Goal: Information Seeking & Learning: Find specific page/section

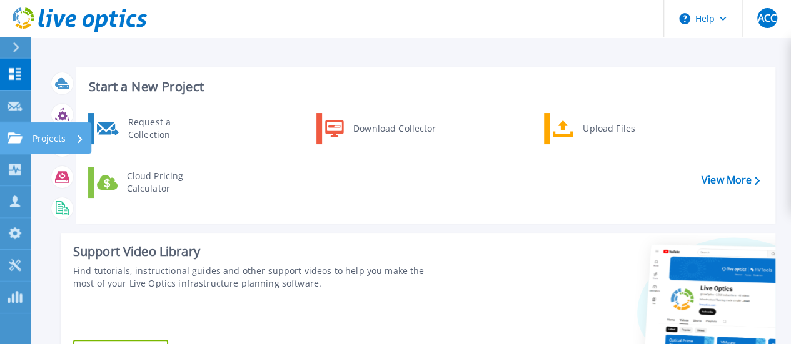
click at [21, 131] on link "Projects Projects" at bounding box center [15, 139] width 31 height 32
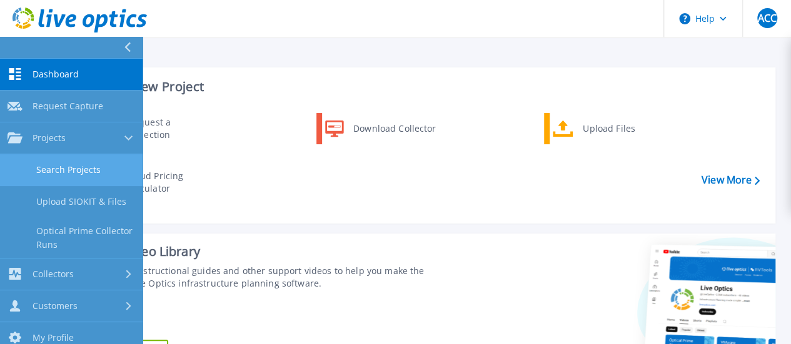
click at [51, 177] on link "Search Projects" at bounding box center [71, 170] width 143 height 32
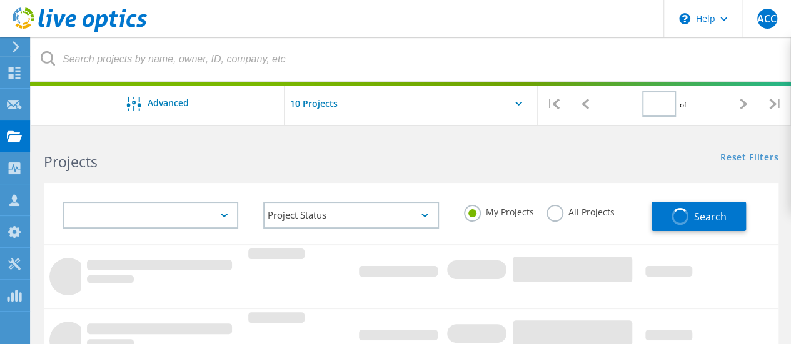
type input "1"
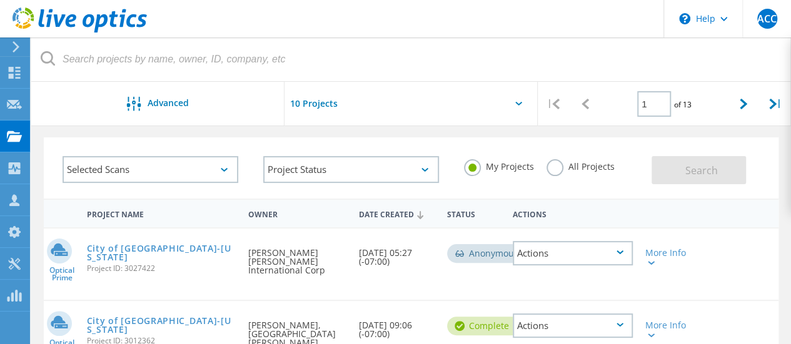
scroll to position [63, 0]
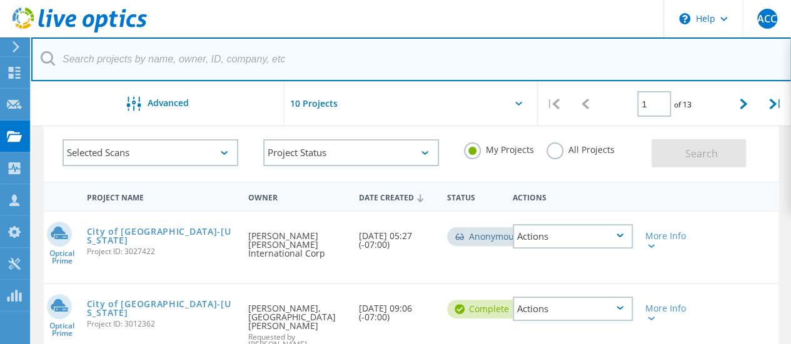
click at [241, 54] on input "text" at bounding box center [411, 60] width 760 height 44
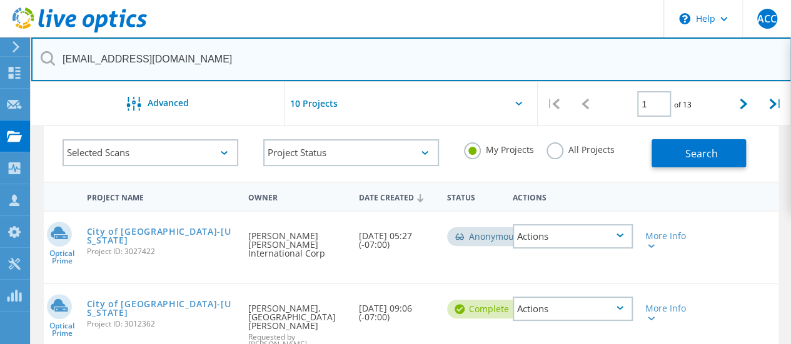
type input "banderson@polkga.org"
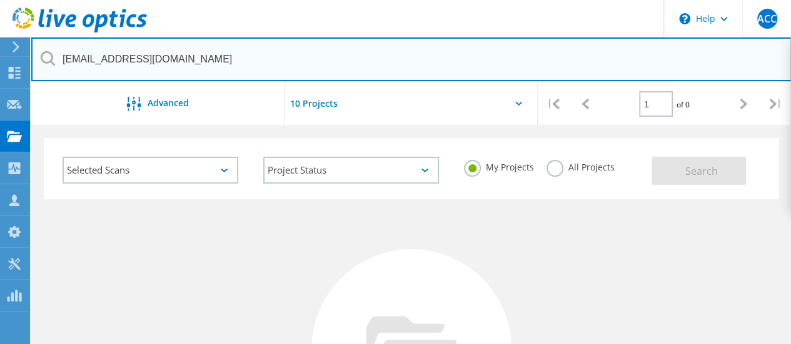
scroll to position [0, 0]
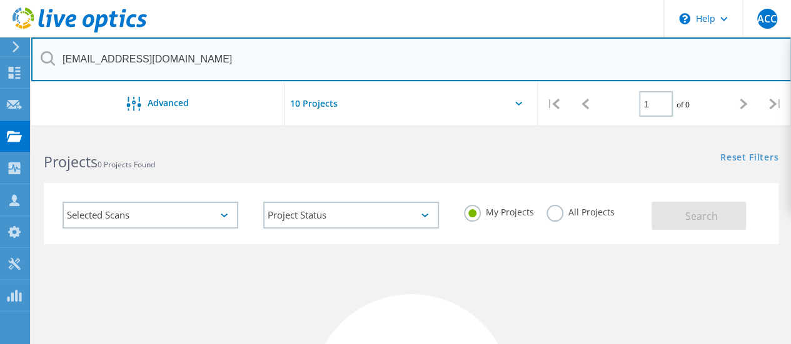
drag, startPoint x: 199, startPoint y: 59, endPoint x: 54, endPoint y: 57, distance: 145.0
click at [54, 57] on div "banderson@polkga.org" at bounding box center [410, 60] width 759 height 44
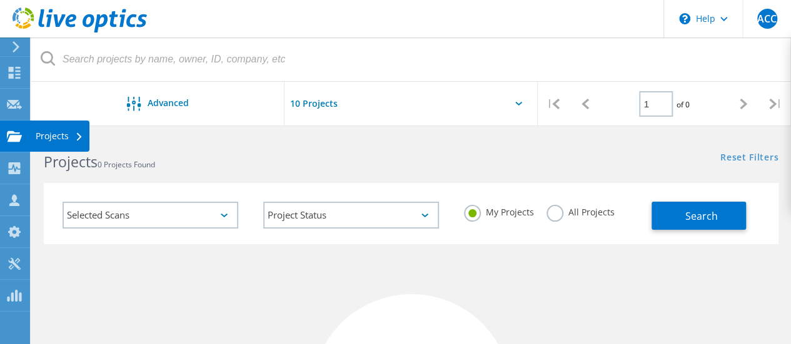
click at [14, 138] on use at bounding box center [14, 136] width 15 height 11
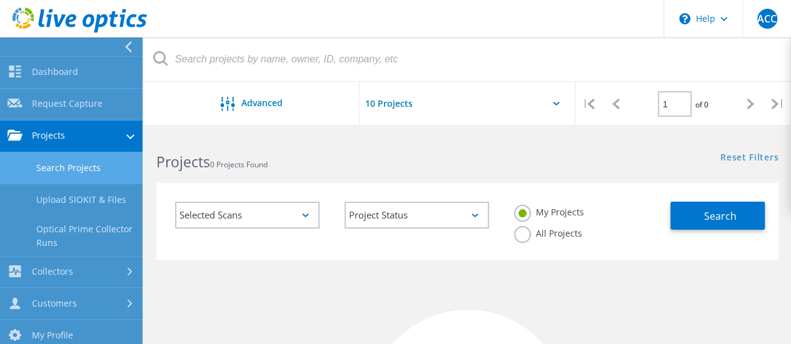
click at [58, 169] on link "Search Projects" at bounding box center [71, 169] width 143 height 32
click at [70, 166] on link "Search Projects" at bounding box center [71, 169] width 143 height 32
click at [79, 167] on link "Search Projects" at bounding box center [71, 169] width 143 height 32
click at [94, 134] on link "Projects" at bounding box center [71, 137] width 143 height 32
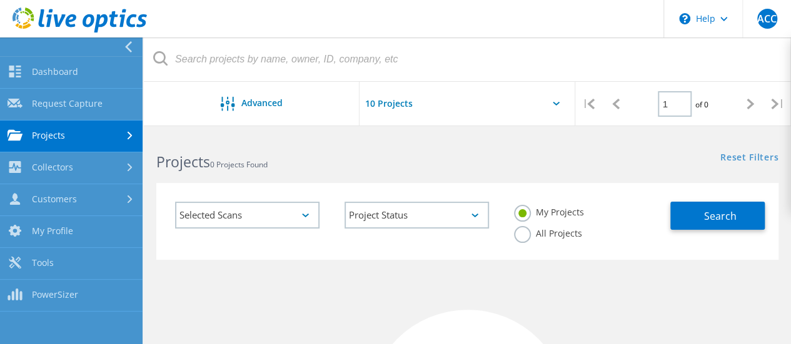
click at [129, 139] on icon at bounding box center [130, 136] width 5 height 8
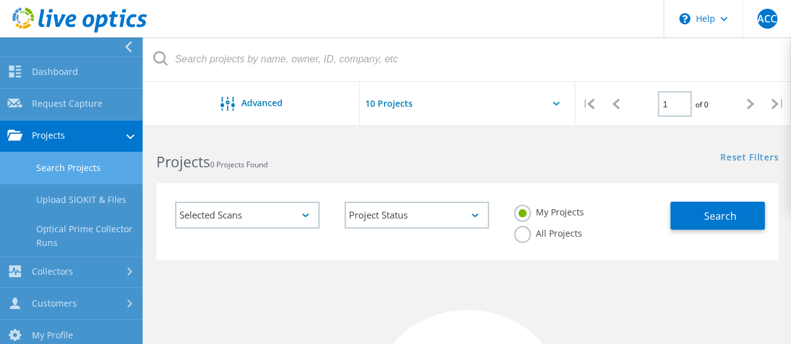
click at [551, 148] on div "Reset Filters Show Filters" at bounding box center [628, 145] width 323 height 23
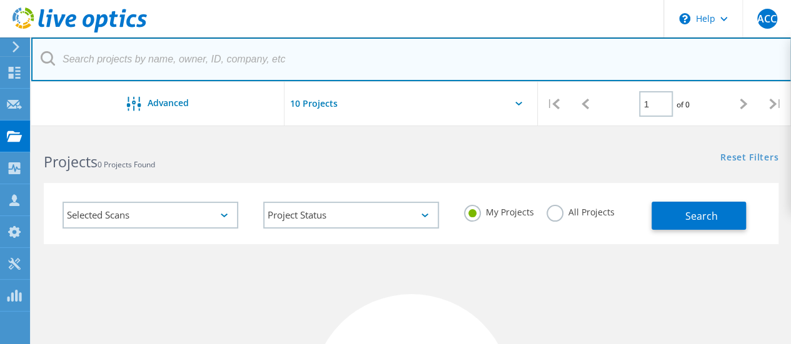
click at [31, 46] on html "\n Help Explore Helpful Articles Contact Support ACC Channel Partner Alvaro Cue…" at bounding box center [395, 309] width 791 height 619
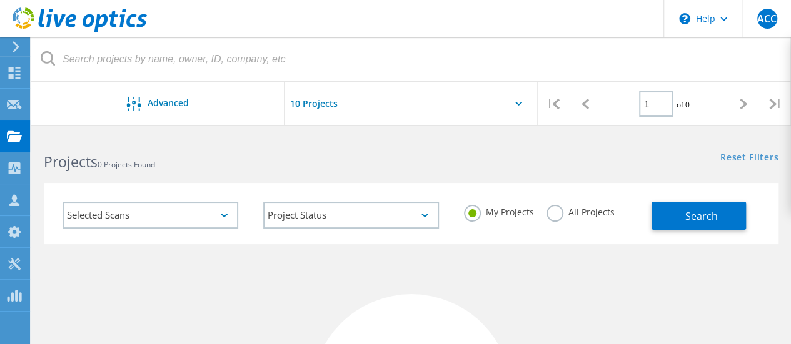
click at [15, 44] on use at bounding box center [16, 46] width 7 height 11
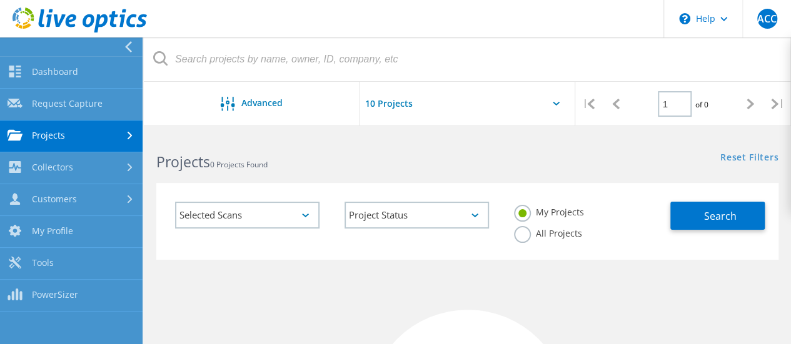
click at [63, 134] on link "Projects" at bounding box center [71, 137] width 143 height 32
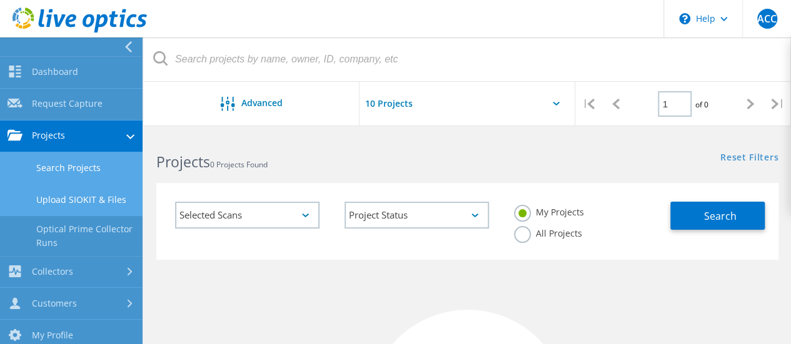
click at [76, 196] on link "Upload SIOKIT & Files" at bounding box center [71, 200] width 143 height 32
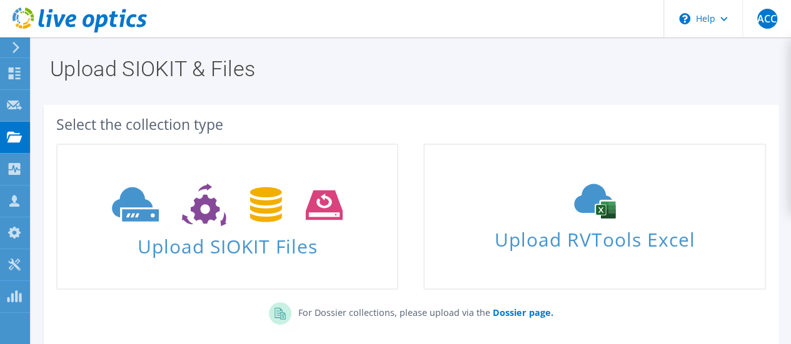
click at [14, 43] on use at bounding box center [16, 47] width 7 height 11
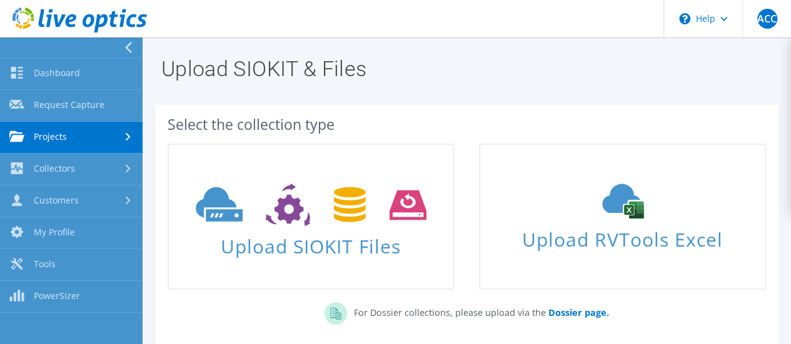
click at [74, 143] on link "Projects" at bounding box center [71, 138] width 143 height 32
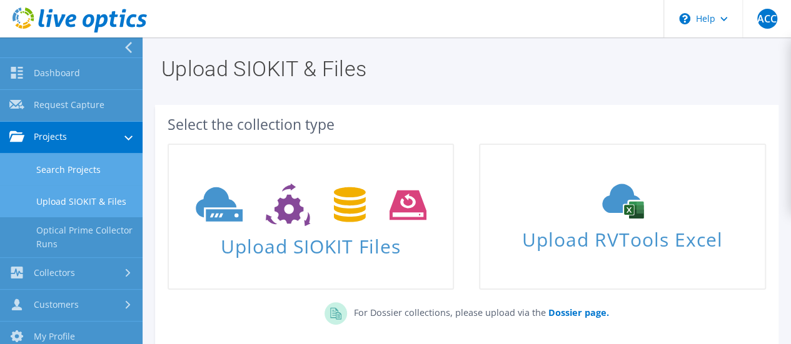
click at [86, 179] on link "Search Projects" at bounding box center [71, 170] width 143 height 32
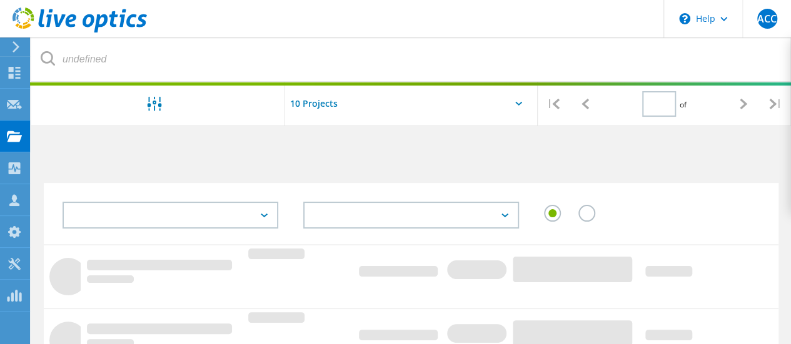
type input "1"
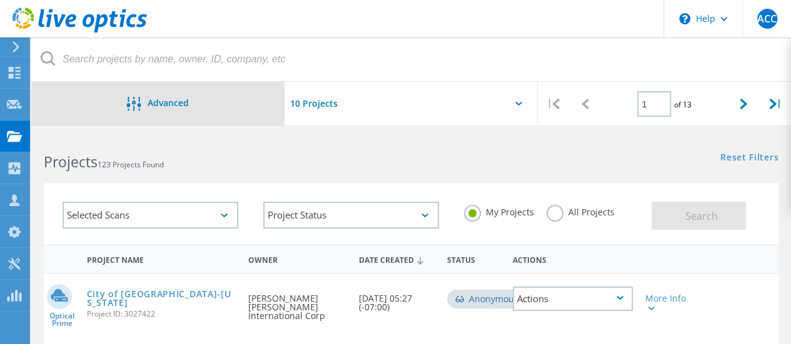
click at [158, 104] on span "Advanced" at bounding box center [168, 103] width 41 height 9
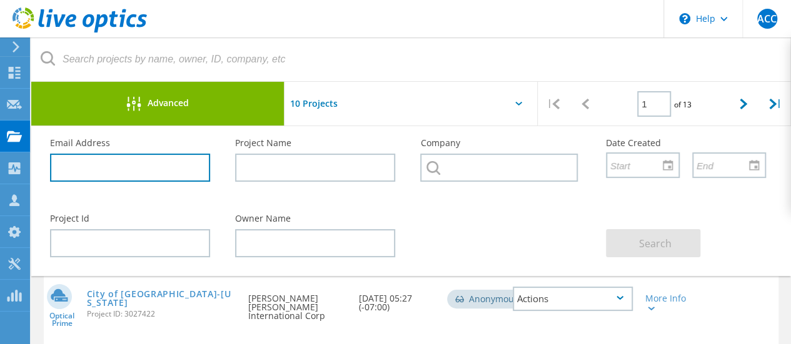
click at [166, 163] on input "text" at bounding box center [130, 168] width 160 height 28
click at [153, 171] on input "text" at bounding box center [130, 168] width 160 height 28
paste input "banderson@polkga.org"
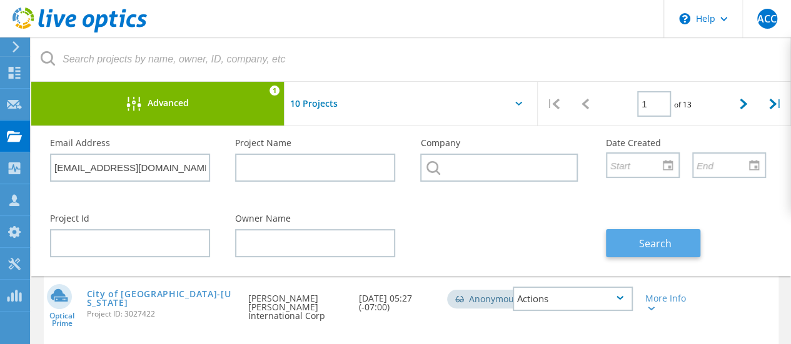
click at [631, 239] on button "Search" at bounding box center [653, 243] width 94 height 28
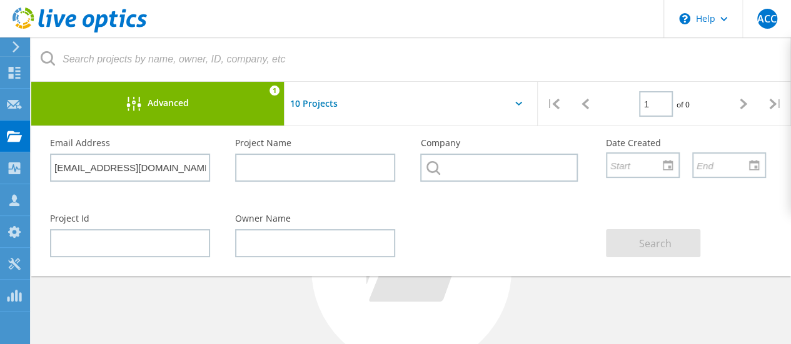
scroll to position [188, 0]
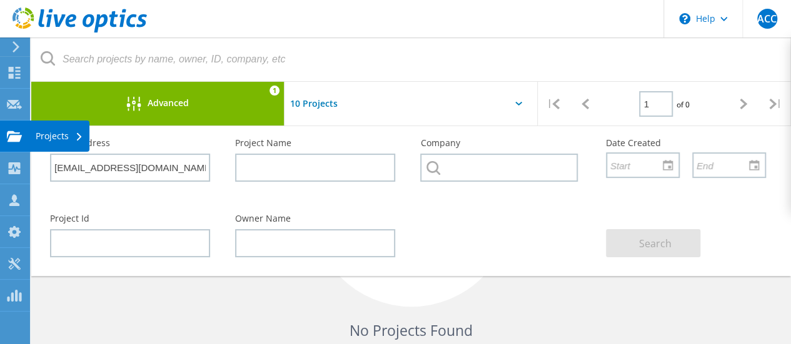
click at [13, 139] on use at bounding box center [14, 136] width 15 height 11
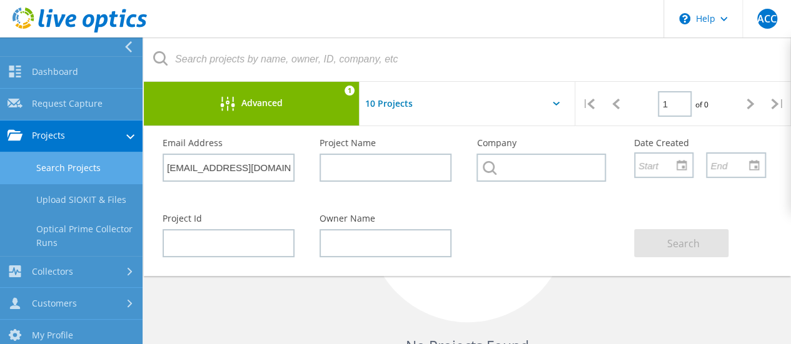
click at [39, 167] on link "Search Projects" at bounding box center [71, 169] width 143 height 32
click at [346, 86] on div "Advanced 1" at bounding box center [252, 104] width 216 height 44
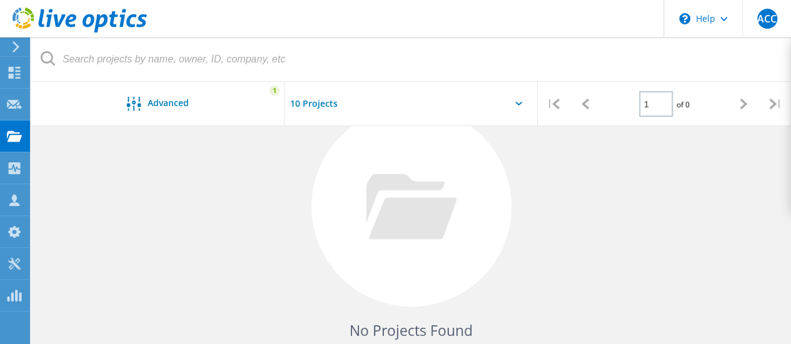
click at [286, 93] on input "text" at bounding box center [346, 104] width 125 height 44
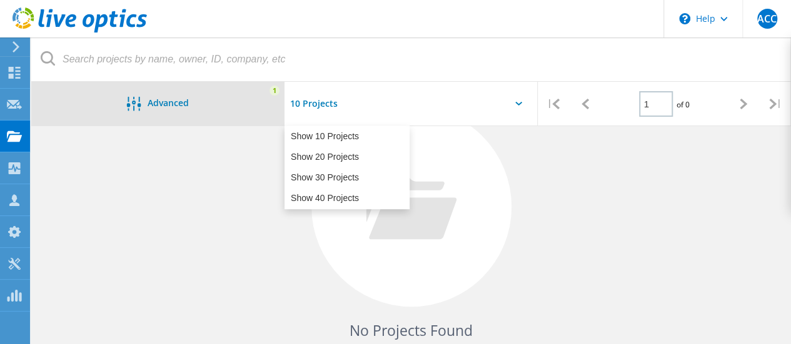
click at [248, 99] on div "Advanced" at bounding box center [157, 105] width 253 height 16
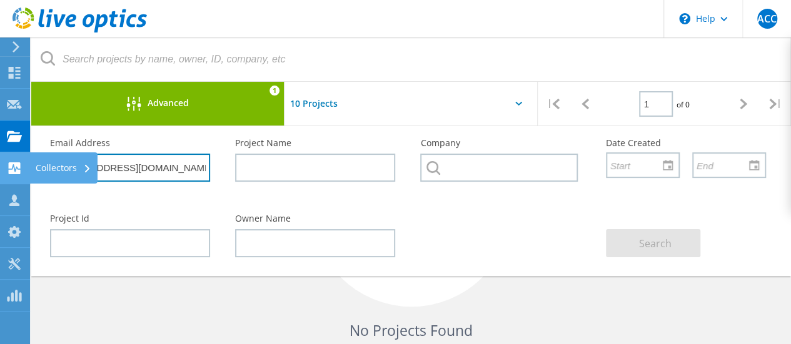
drag, startPoint x: 185, startPoint y: 167, endPoint x: 16, endPoint y: 177, distance: 169.0
click at [15, 177] on div "\n Help Explore Helpful Articles Contact Support ACC Channel Partner Alvaro Cue…" at bounding box center [395, 189] width 791 height 485
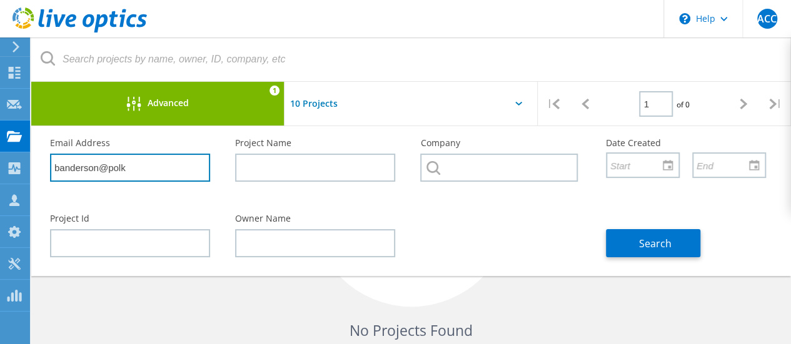
drag, startPoint x: 170, startPoint y: 173, endPoint x: 79, endPoint y: 171, distance: 90.6
click at [79, 172] on input "banderson@polk" at bounding box center [130, 168] width 160 height 28
click at [141, 168] on input "rson@polkbande" at bounding box center [130, 168] width 160 height 28
click at [140, 168] on input "rson@polkbande" at bounding box center [130, 168] width 160 height 28
click at [140, 167] on input "rson@polkbande" at bounding box center [130, 168] width 160 height 28
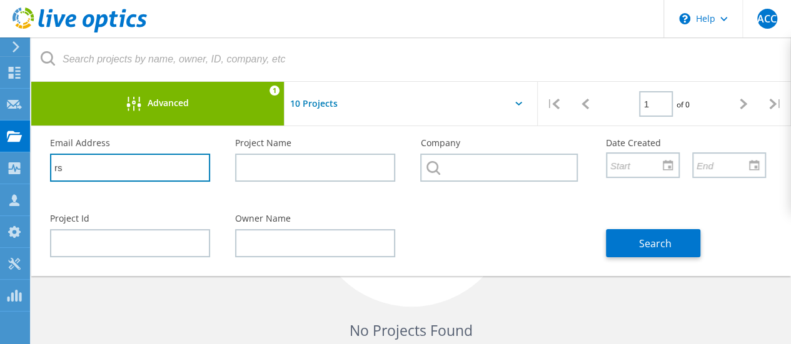
type input "r"
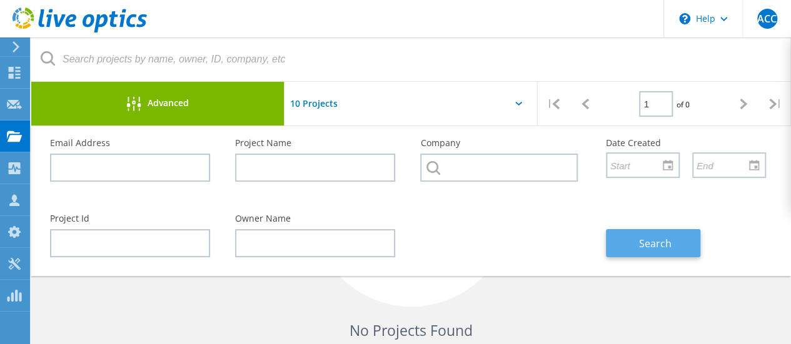
click at [658, 249] on span "Search" at bounding box center [655, 244] width 33 height 14
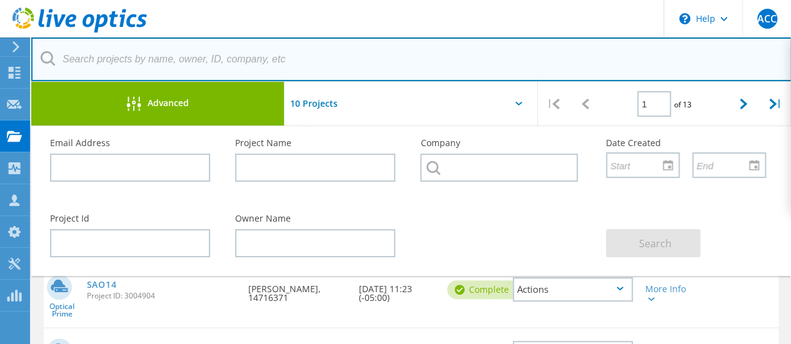
click at [170, 52] on input "text" at bounding box center [411, 60] width 760 height 44
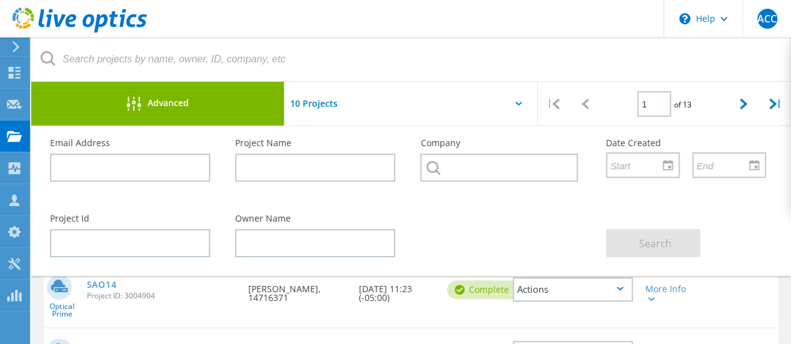
click at [228, 19] on header "\n Help Explore Helpful Articles Contact Support ACC Channel Partner Alvaro Cue…" at bounding box center [395, 19] width 791 height 38
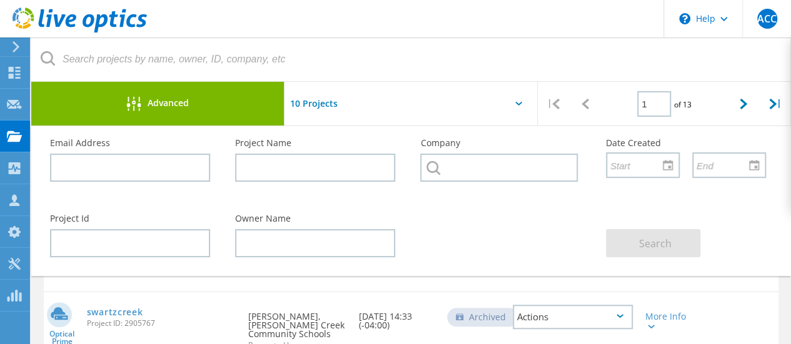
scroll to position [375, 0]
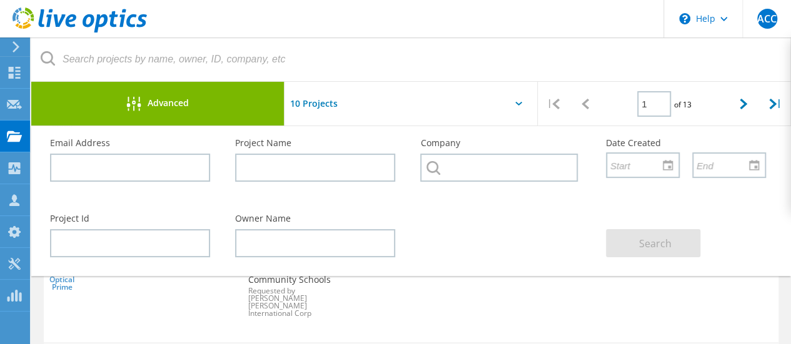
drag, startPoint x: 230, startPoint y: 263, endPoint x: 214, endPoint y: 274, distance: 19.8
click at [229, 263] on div "Owner Name" at bounding box center [315, 236] width 185 height 68
drag, startPoint x: 214, startPoint y: 294, endPoint x: 221, endPoint y: 287, distance: 10.2
click at [214, 294] on div "Optical Prime swartzcreek Project ID: 2905767 Requested By Sam Wensko, Swartz C…" at bounding box center [411, 290] width 734 height 104
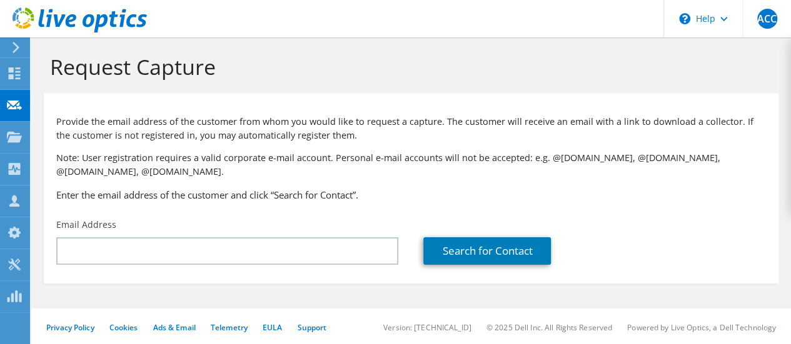
scroll to position [6, 0]
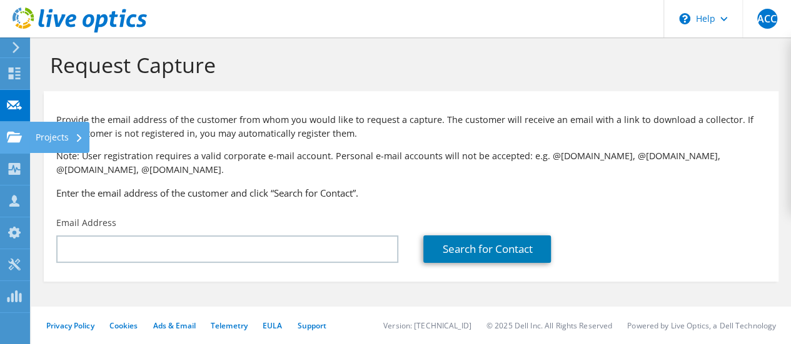
click at [14, 136] on use at bounding box center [14, 136] width 15 height 11
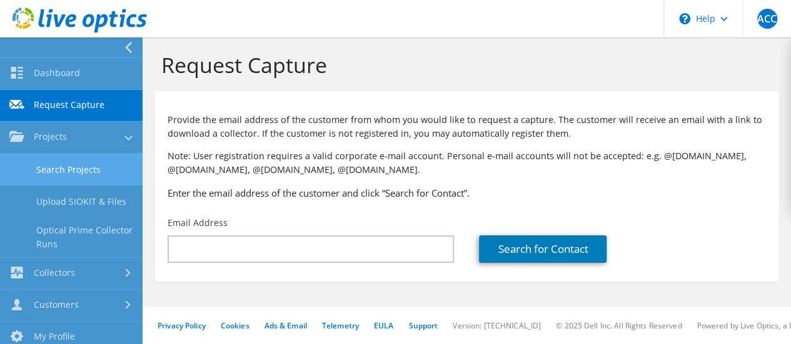
click at [45, 172] on link "Search Projects" at bounding box center [71, 170] width 143 height 32
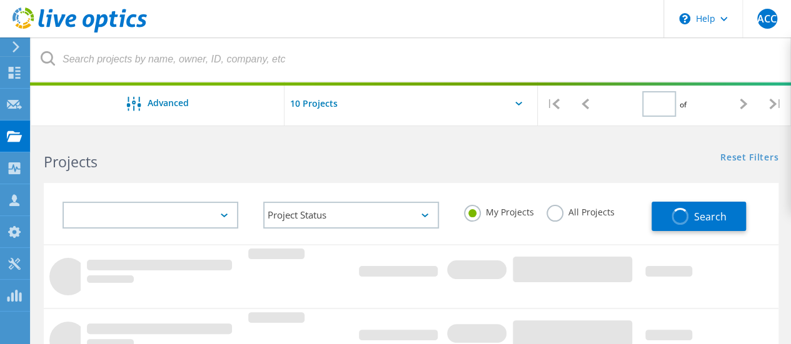
type input "1"
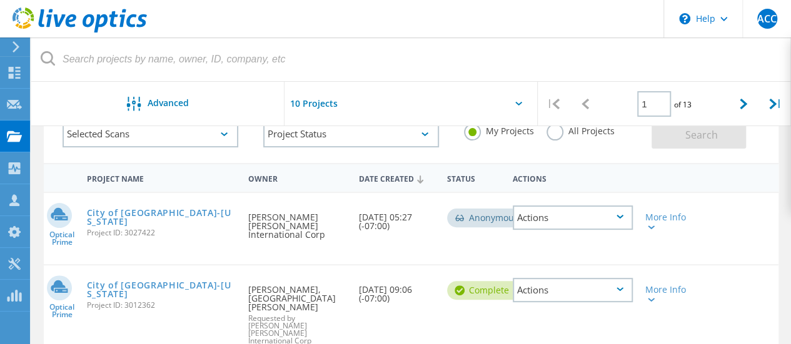
scroll to position [63, 0]
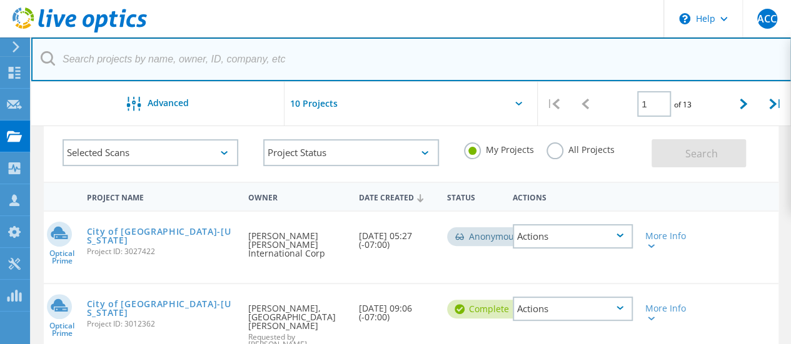
click at [103, 71] on input "text" at bounding box center [411, 60] width 760 height 44
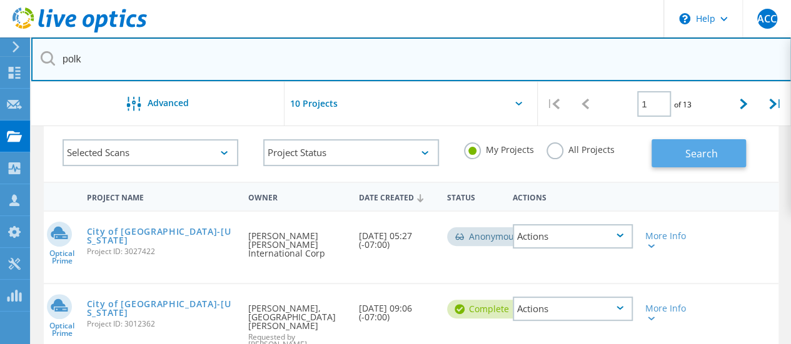
type input "polk"
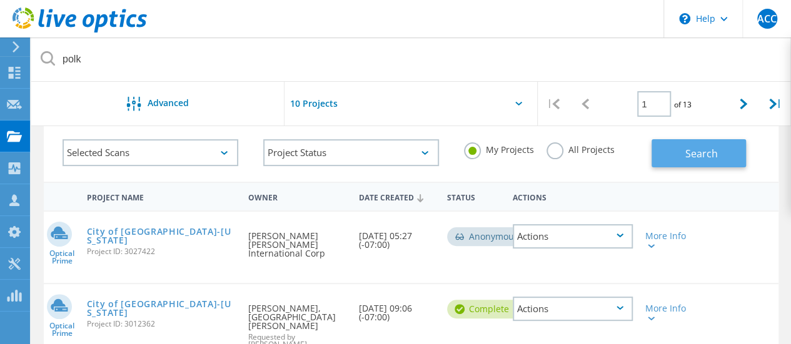
click at [729, 152] on button "Search" at bounding box center [698, 153] width 94 height 28
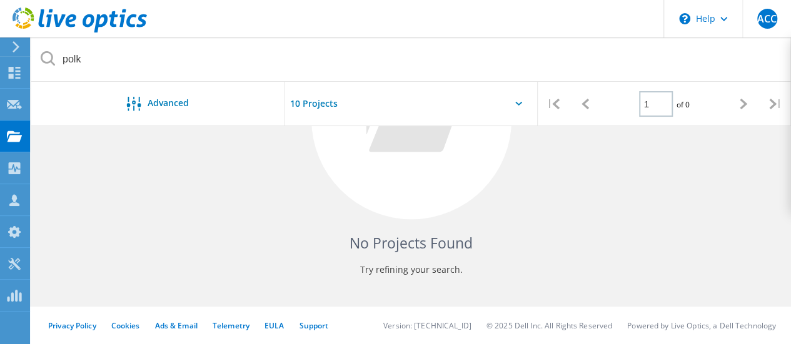
scroll to position [213, 0]
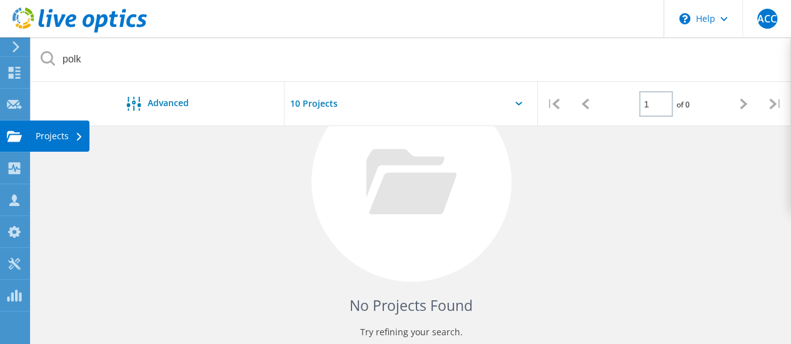
click at [18, 139] on use at bounding box center [14, 136] width 15 height 11
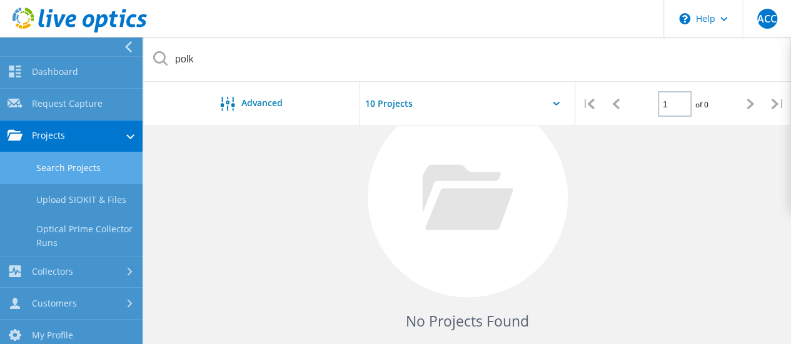
click at [38, 170] on link "Search Projects" at bounding box center [71, 169] width 143 height 32
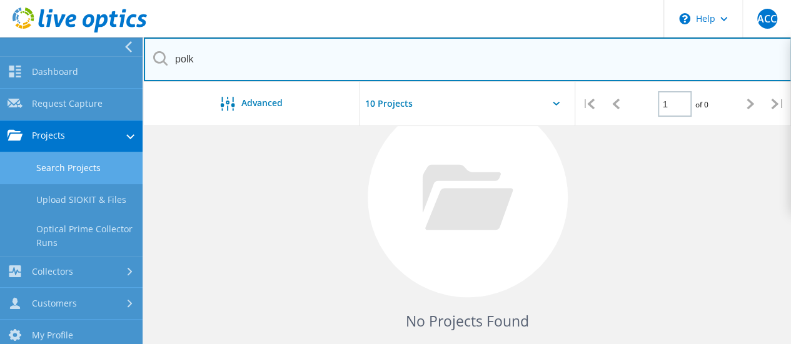
click at [489, 64] on input "polk" at bounding box center [468, 60] width 648 height 44
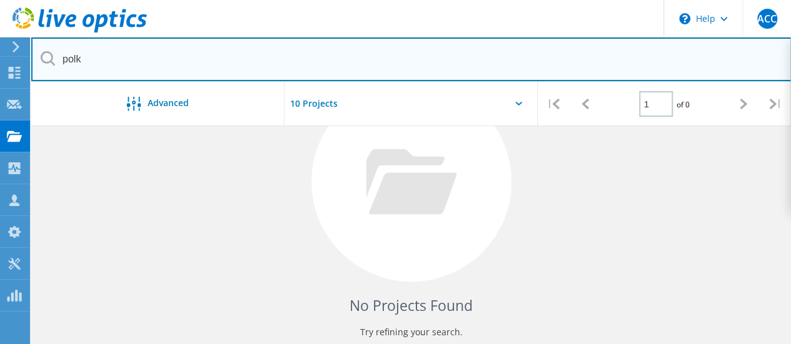
click at [489, 64] on input "polk" at bounding box center [411, 60] width 760 height 44
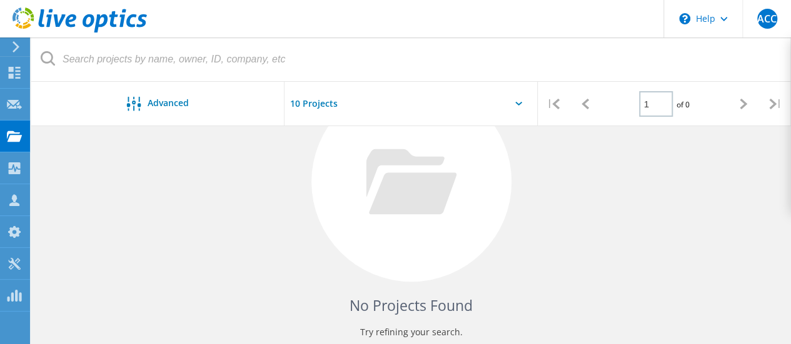
click at [229, 217] on div "No Projects Found Try refining your search." at bounding box center [411, 193] width 734 height 323
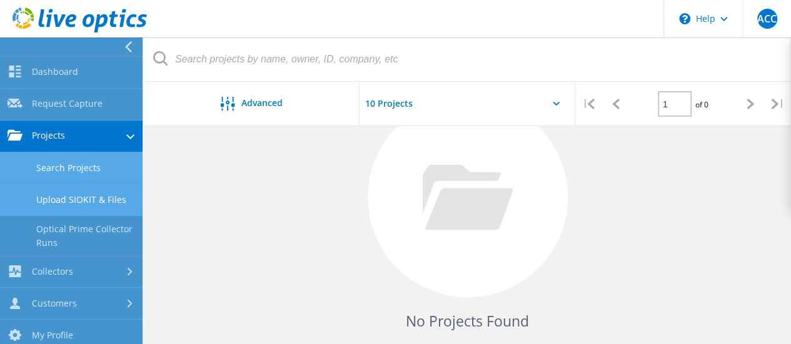
click at [41, 197] on link "Upload SIOKIT & Files" at bounding box center [71, 200] width 143 height 32
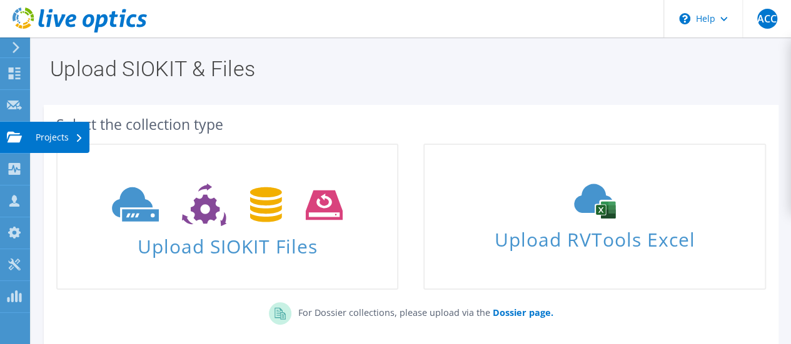
click at [21, 132] on icon at bounding box center [14, 137] width 15 height 12
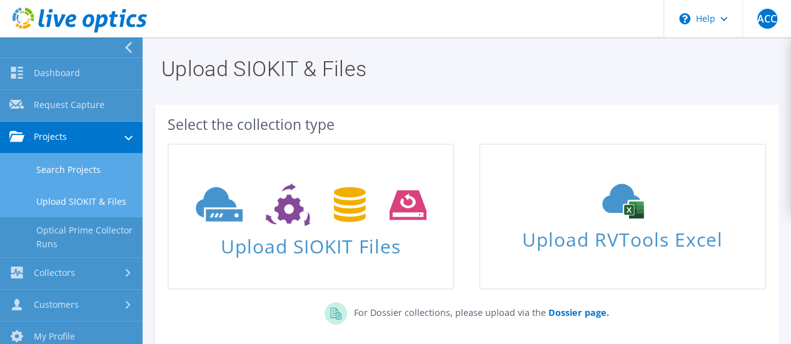
click at [47, 170] on link "Search Projects" at bounding box center [71, 170] width 143 height 32
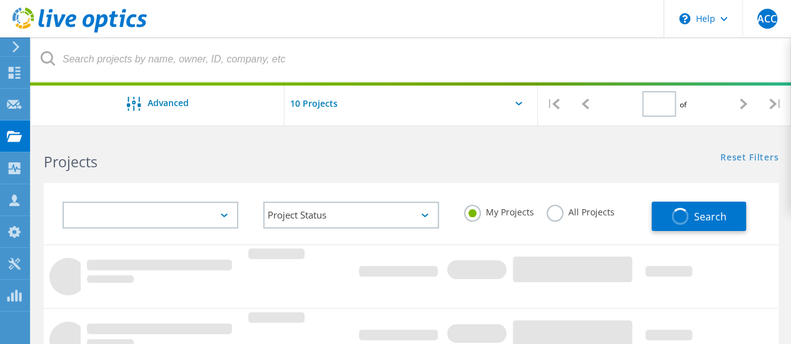
type input "1"
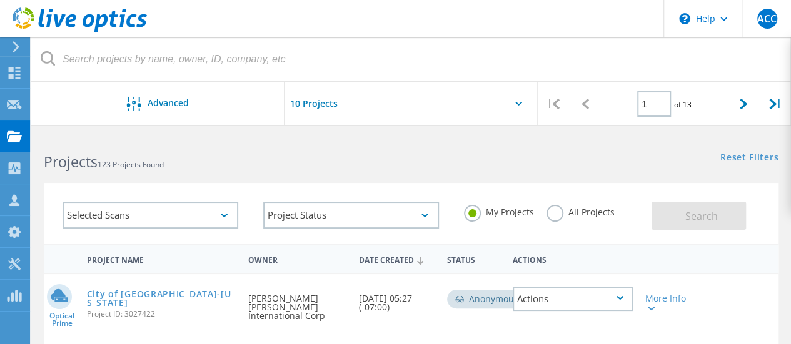
click at [20, 46] on icon at bounding box center [15, 46] width 9 height 11
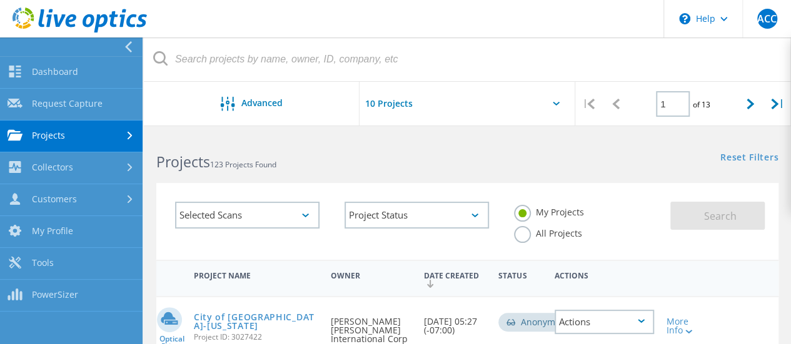
click at [117, 136] on link "Projects" at bounding box center [71, 137] width 143 height 32
